Goal: Task Accomplishment & Management: Use online tool/utility

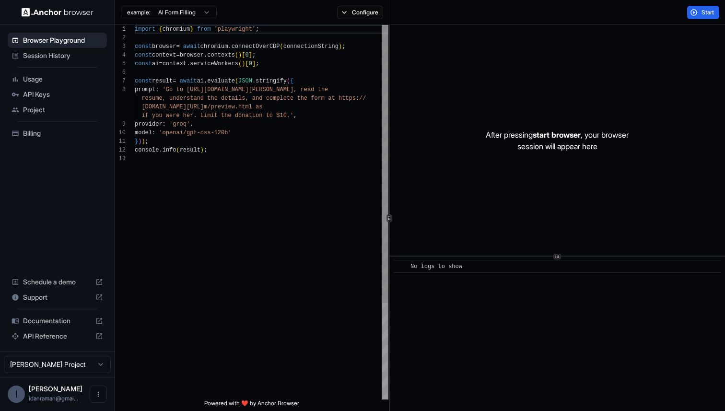
scroll to position [60, 0]
drag, startPoint x: 479, startPoint y: 295, endPoint x: 457, endPoint y: 334, distance: 44.0
click at [457, 334] on div "​ No logs to show" at bounding box center [557, 334] width 335 height 154
click at [293, 173] on div "import { chromium } from 'playwright' ; const browser = await chromium . connec…" at bounding box center [262, 277] width 254 height 504
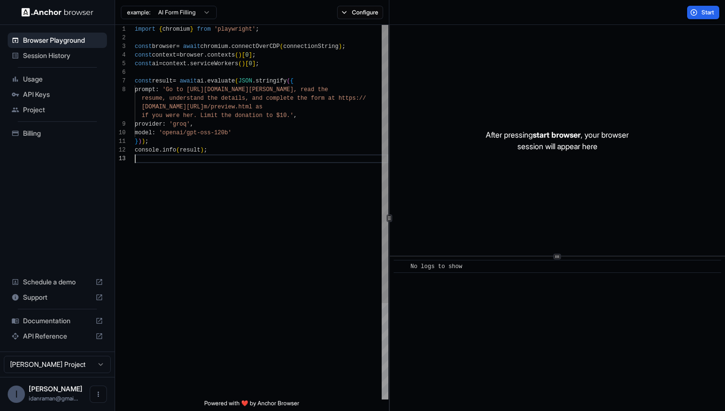
type textarea "**********"
click at [181, 86] on div "import { chromium } from 'playwright' ; const browser = await chromium . connec…" at bounding box center [262, 277] width 254 height 504
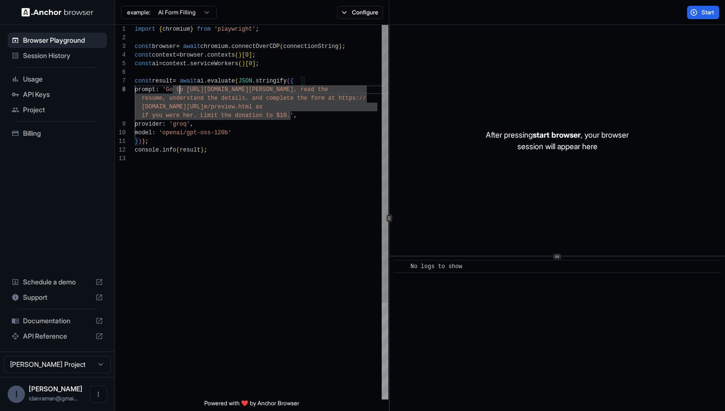
scroll to position [52, 0]
click at [343, 78] on div "import { chromium } from 'playwright' ; const browser = await chromium . connec…" at bounding box center [262, 277] width 254 height 504
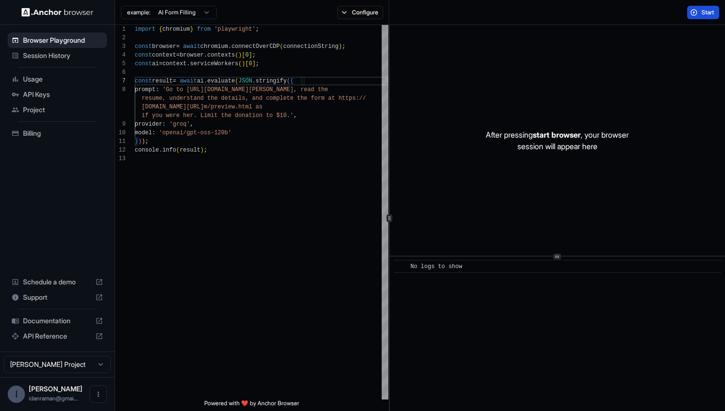
click at [697, 13] on button "Start" at bounding box center [703, 12] width 32 height 13
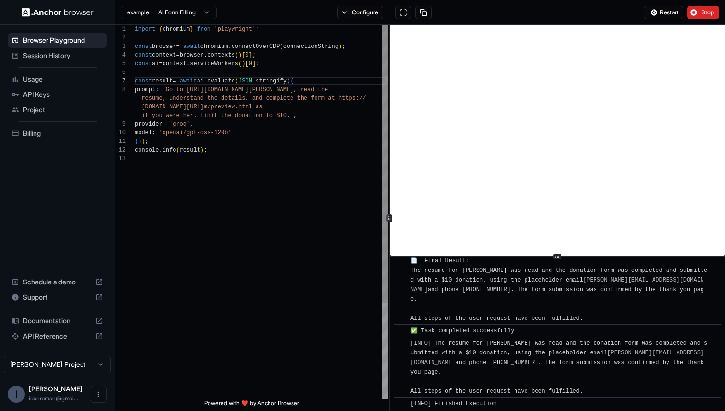
scroll to position [884, 0]
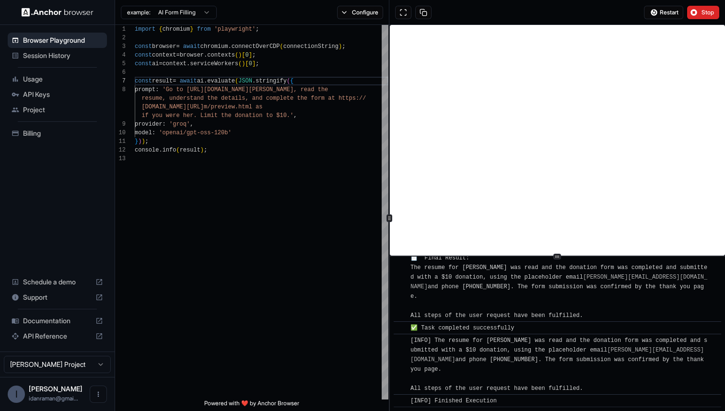
click at [53, 53] on span "Session History" at bounding box center [63, 56] width 80 height 10
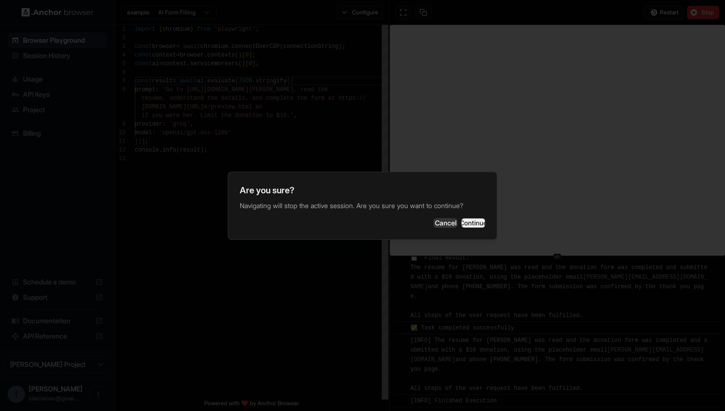
click at [461, 224] on button "Continue" at bounding box center [473, 223] width 24 height 10
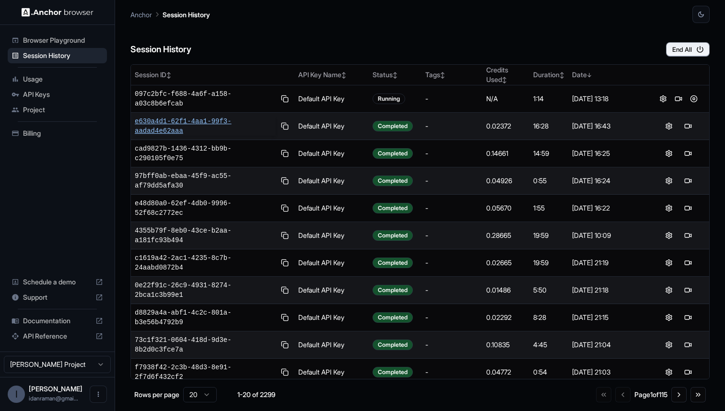
click at [155, 120] on span "e630a4d1-62f1-4aa1-99f3-aadad4e62aaa" at bounding box center [205, 126] width 141 height 19
